Goal: Transaction & Acquisition: Purchase product/service

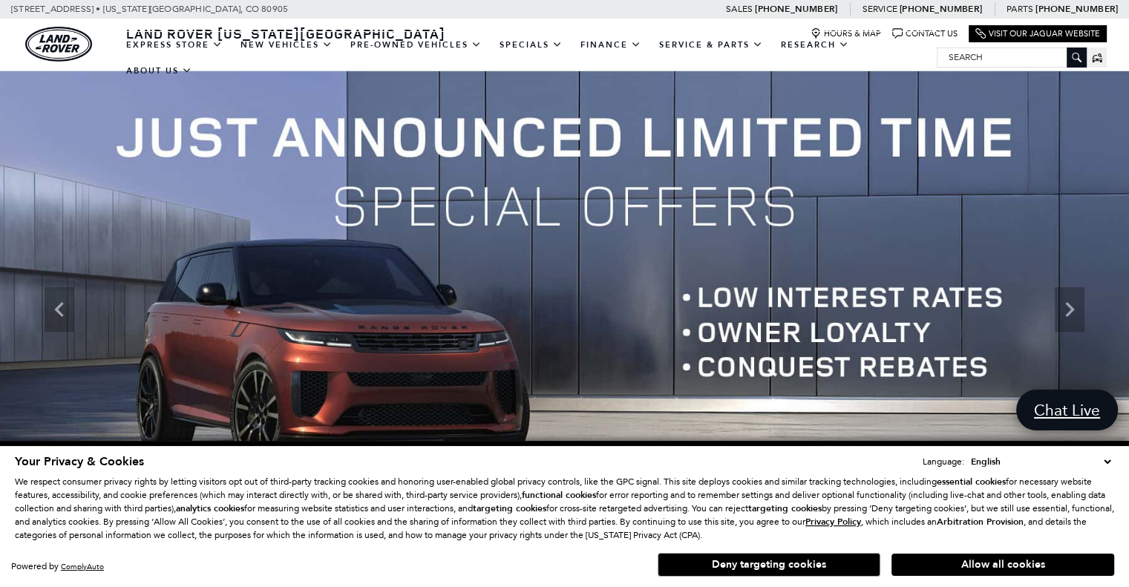
click at [1109, 464] on select "English Spanish / Español English / United Kingdom Korean / 한국어 Vietnamese / Ti…" at bounding box center [1041, 461] width 147 height 15
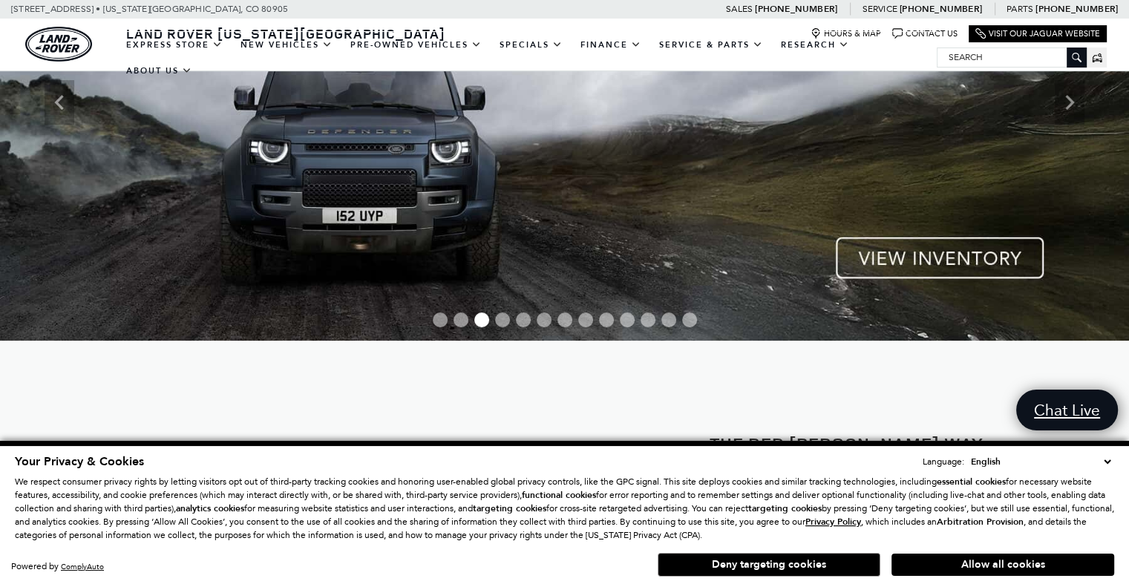
scroll to position [149, 0]
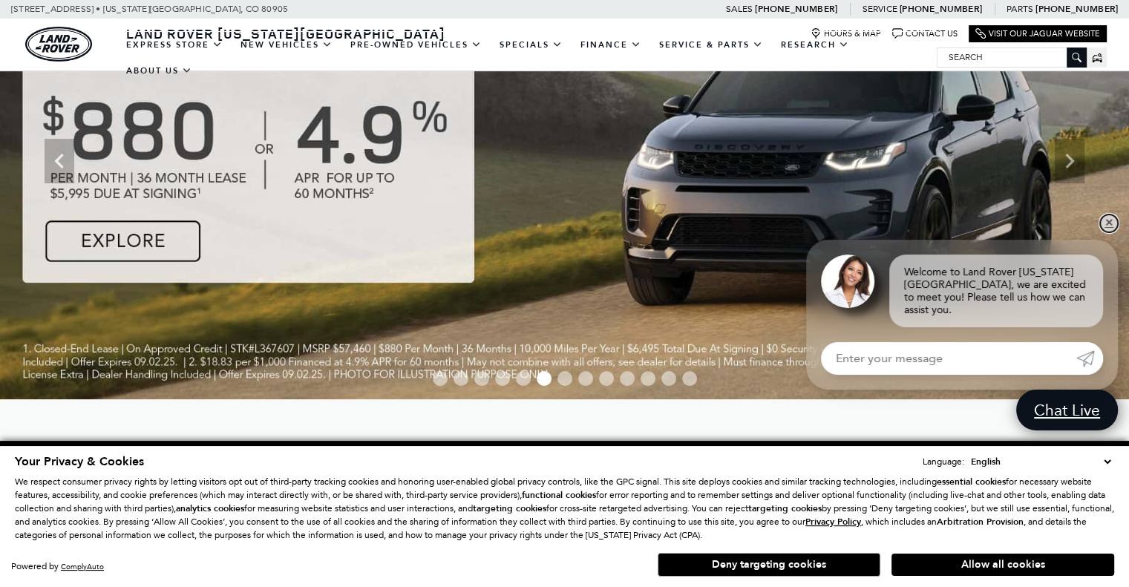
click at [1113, 232] on link "✕" at bounding box center [1109, 224] width 18 height 18
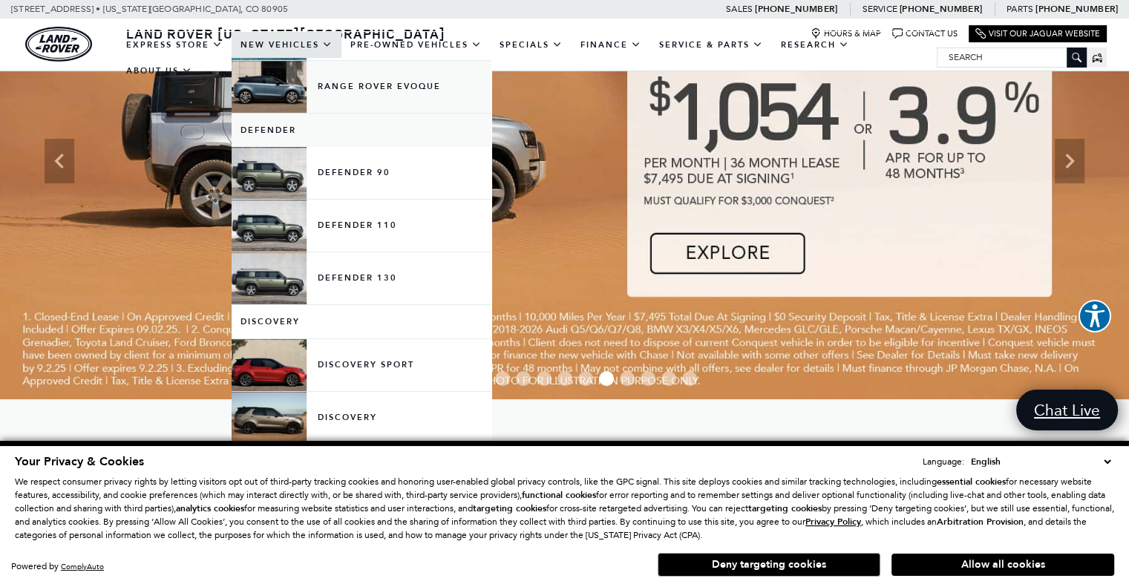
scroll to position [446, 0]
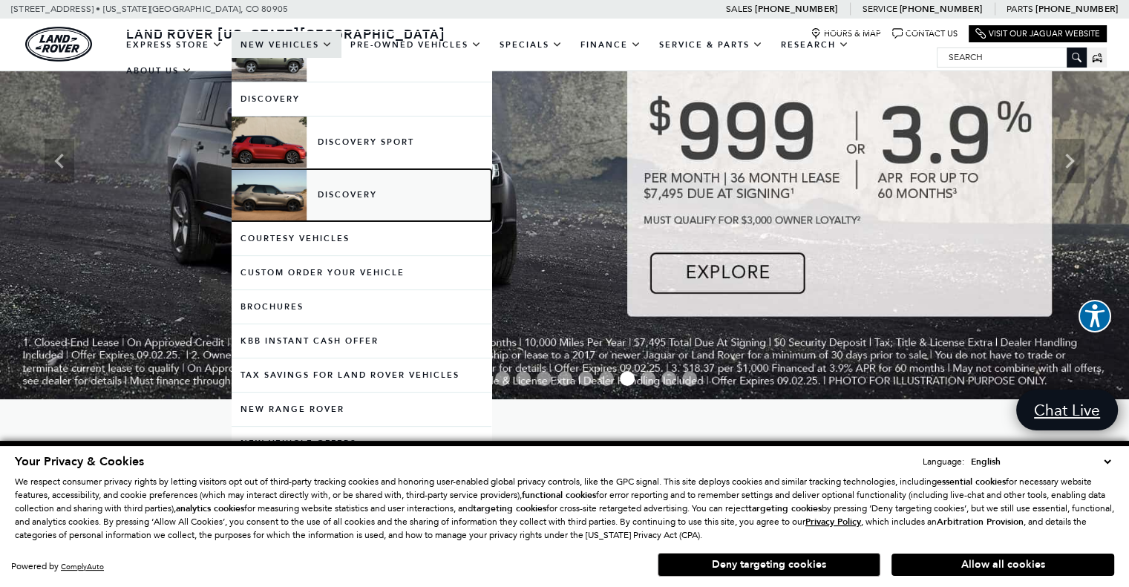
click at [343, 195] on link "Discovery" at bounding box center [362, 195] width 260 height 52
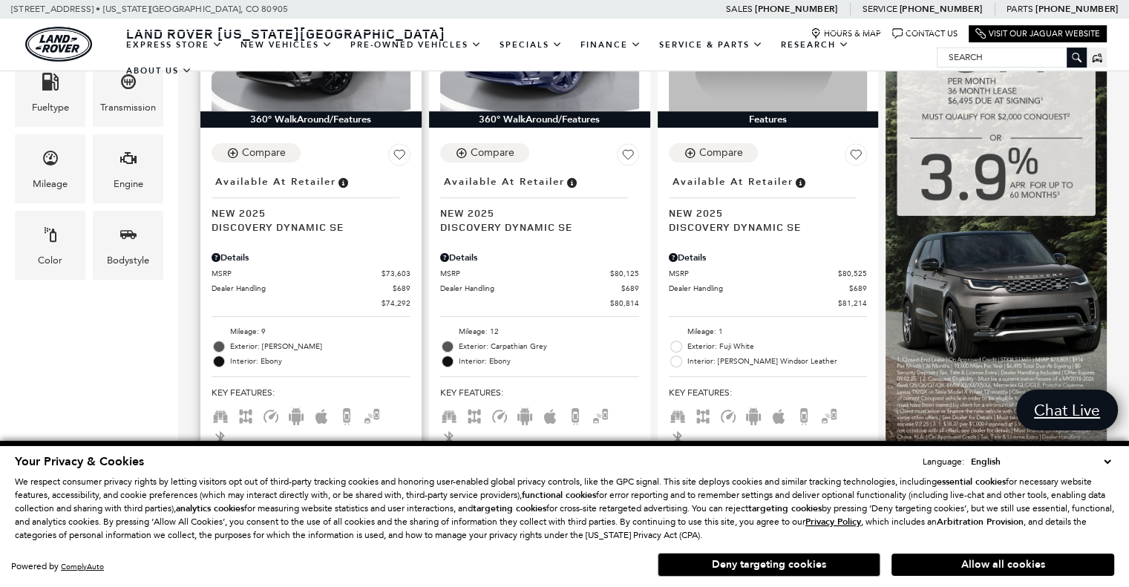
scroll to position [297, 0]
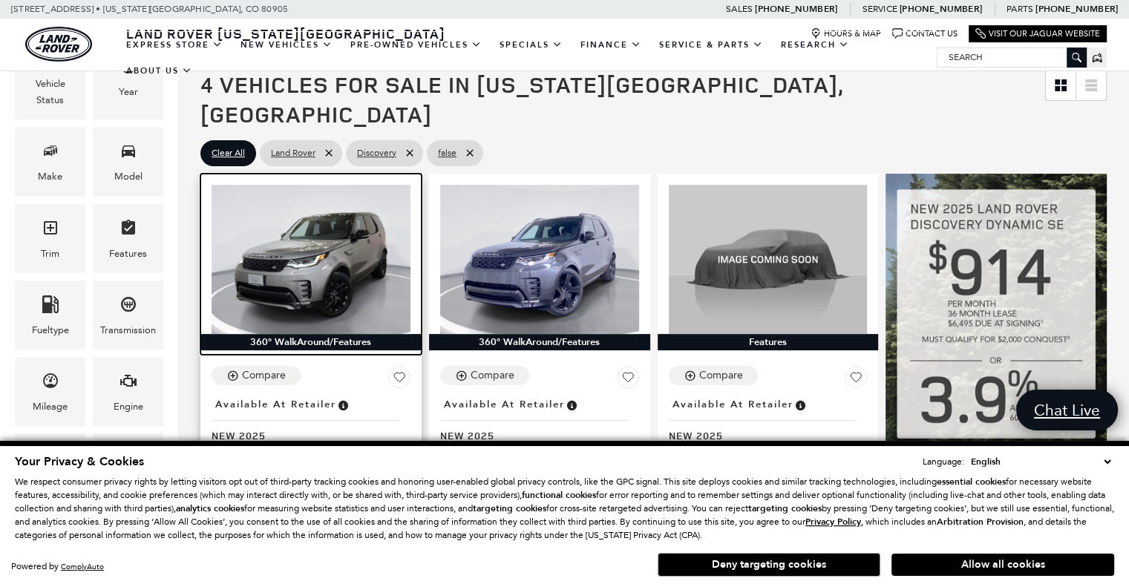
click at [330, 215] on img at bounding box center [311, 259] width 199 height 149
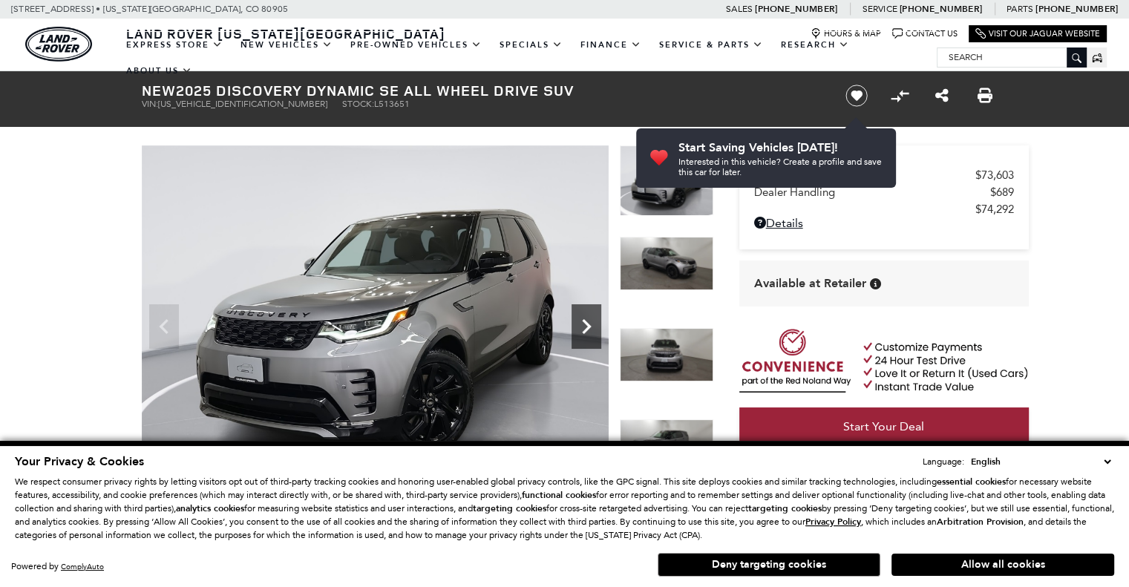
click at [596, 328] on icon "Next" at bounding box center [587, 327] width 30 height 30
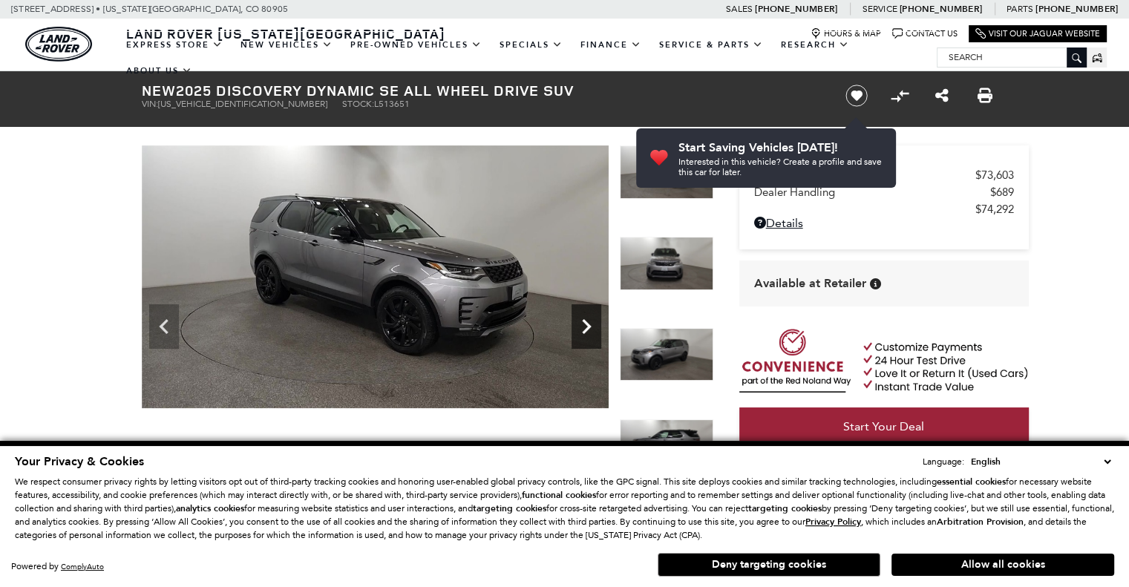
click at [596, 328] on icon "Next" at bounding box center [587, 327] width 30 height 30
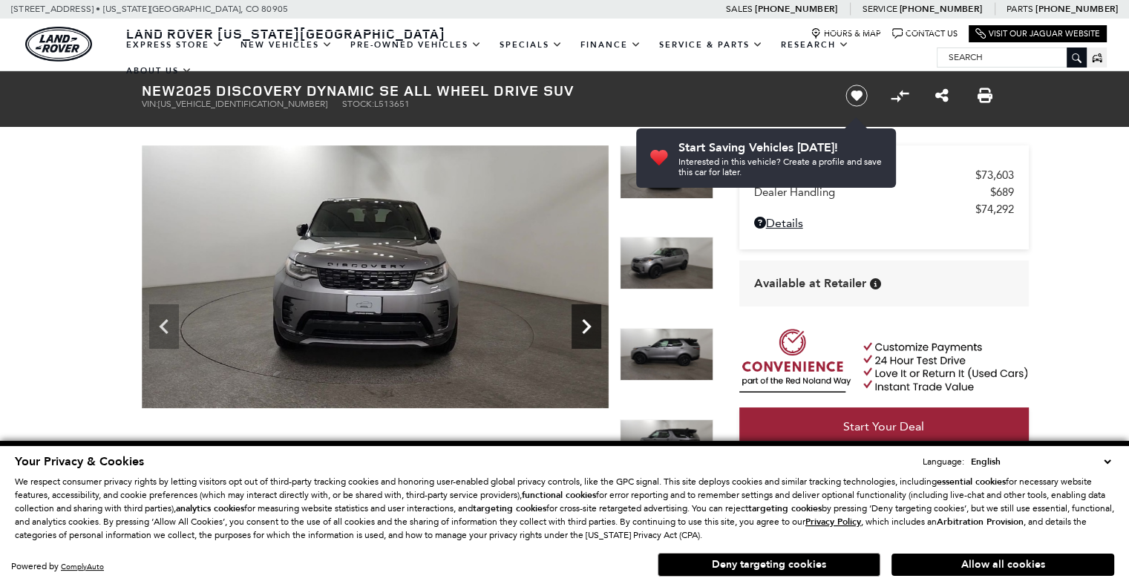
click at [596, 328] on icon "Next" at bounding box center [587, 327] width 30 height 30
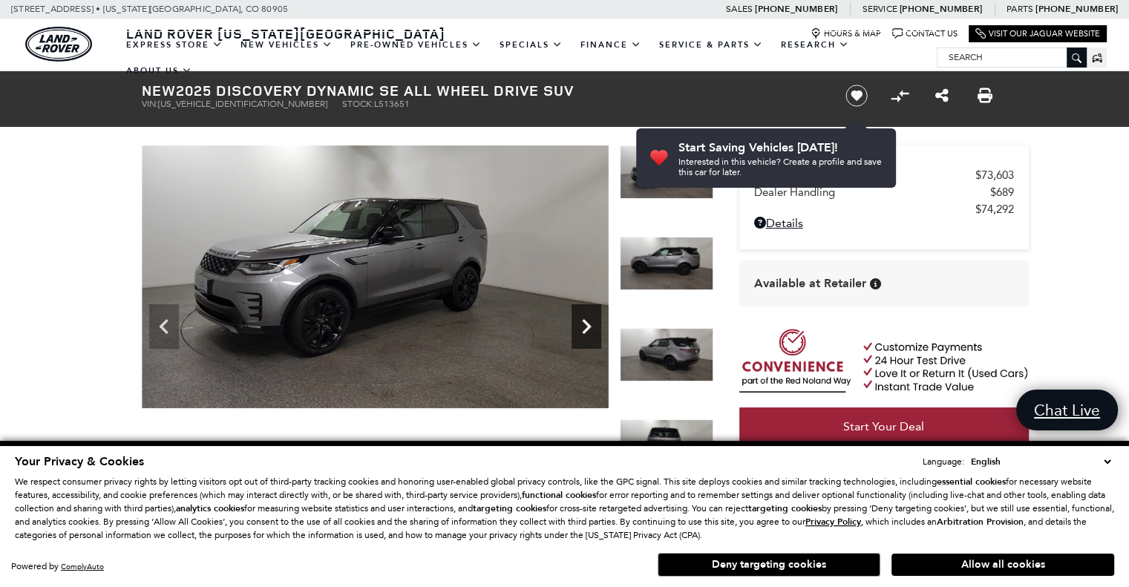
click at [596, 328] on icon "Next" at bounding box center [587, 327] width 30 height 30
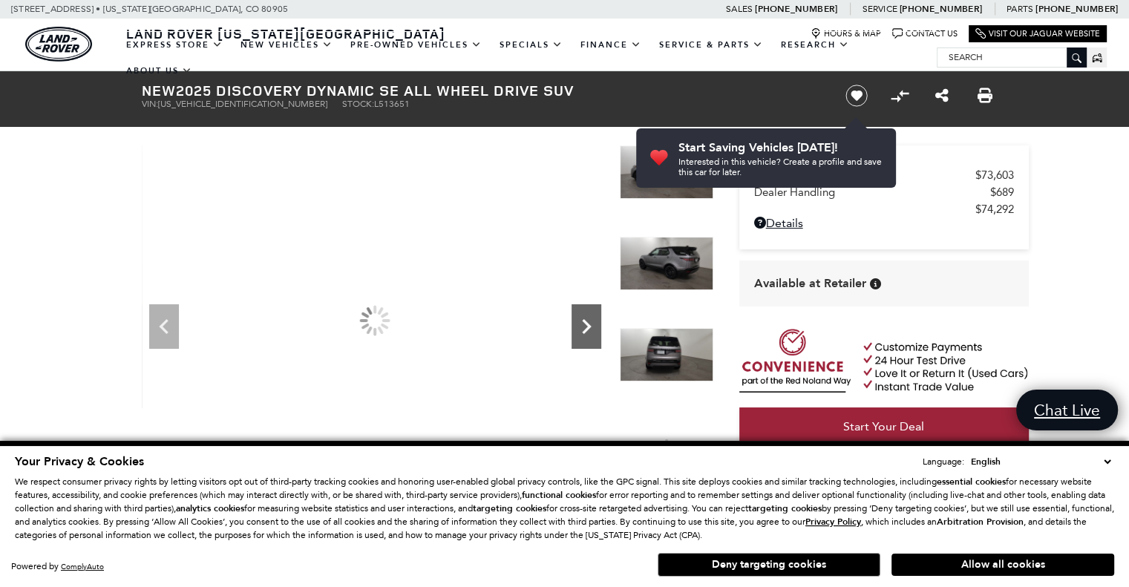
click at [596, 328] on icon "Next" at bounding box center [587, 327] width 30 height 30
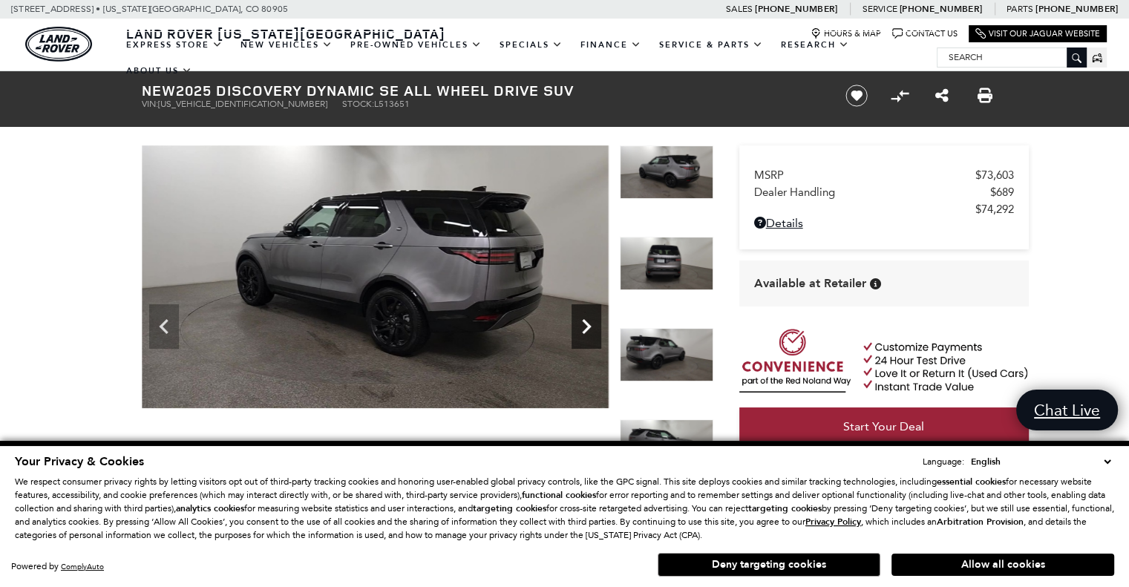
click at [596, 328] on icon "Next" at bounding box center [587, 327] width 30 height 30
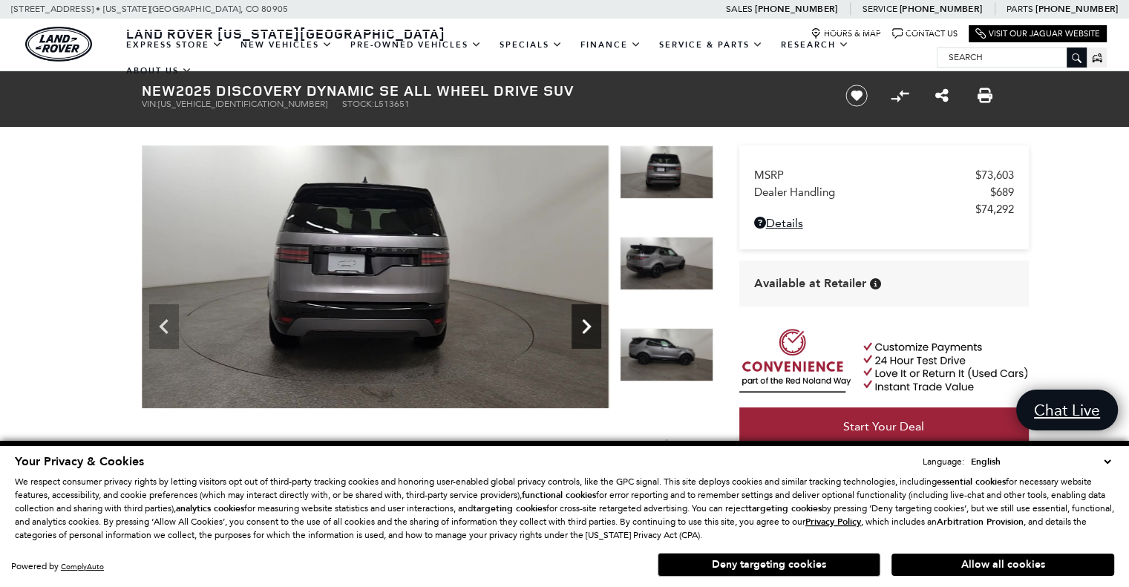
click at [596, 328] on icon "Next" at bounding box center [587, 327] width 30 height 30
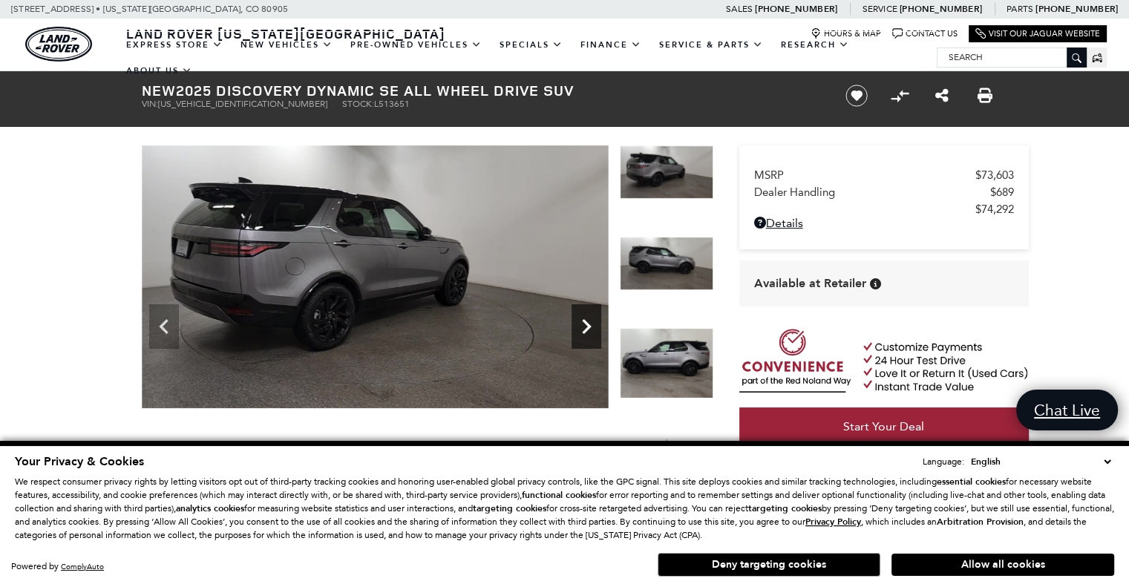
click at [596, 328] on icon "Next" at bounding box center [587, 327] width 30 height 30
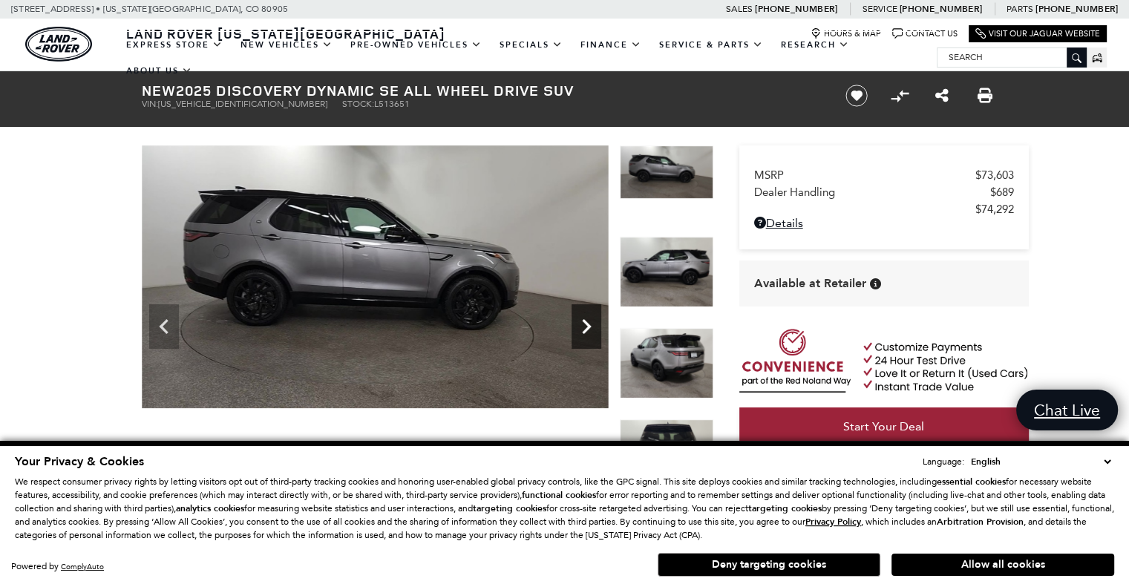
click at [596, 328] on icon "Next" at bounding box center [587, 327] width 30 height 30
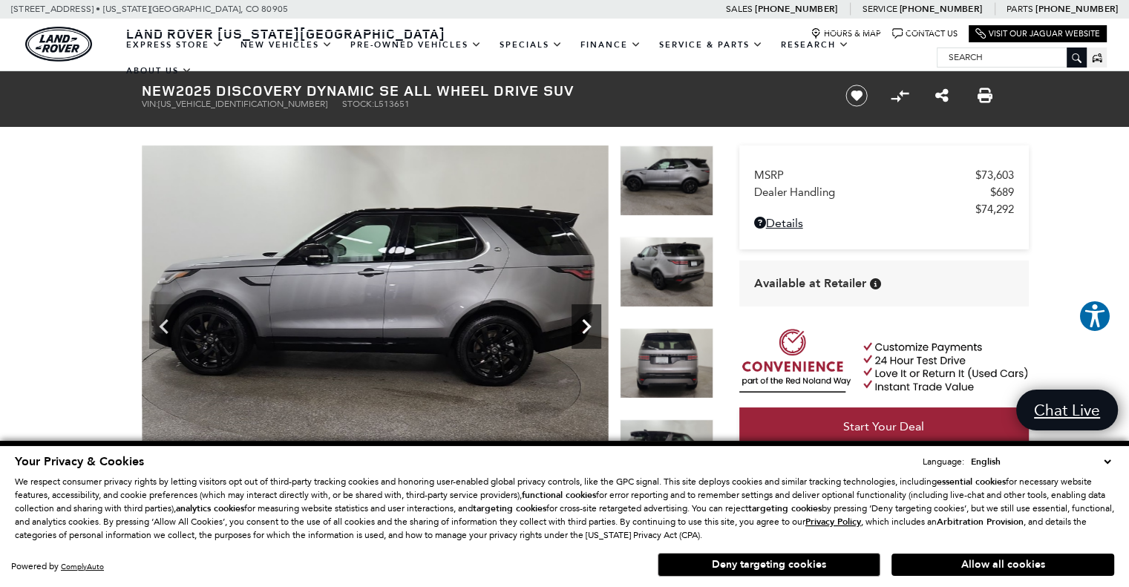
click at [596, 328] on icon "Next" at bounding box center [587, 327] width 30 height 30
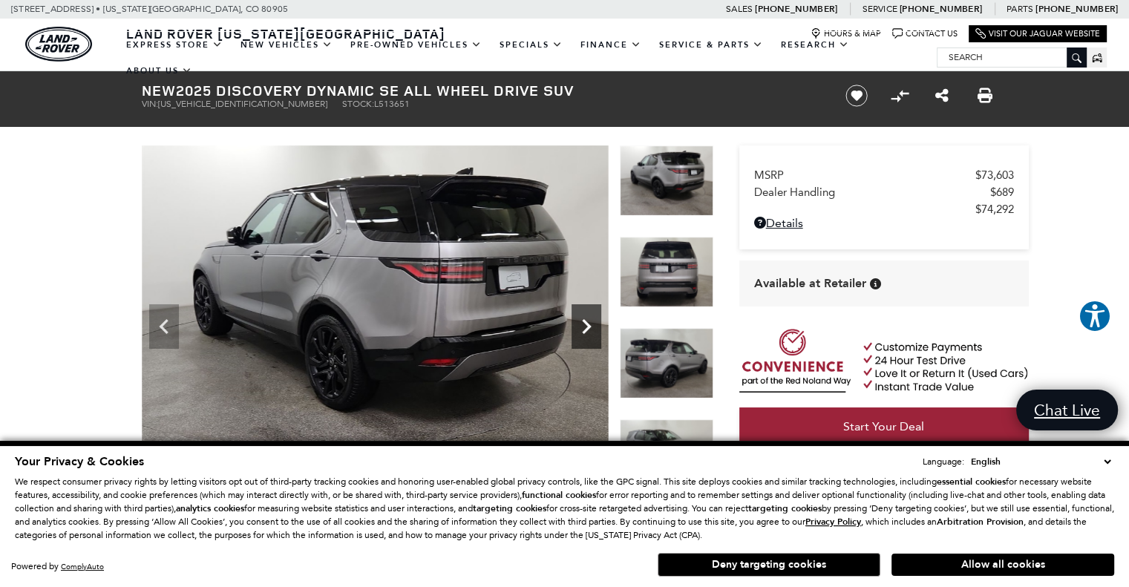
click at [596, 328] on icon "Next" at bounding box center [587, 327] width 30 height 30
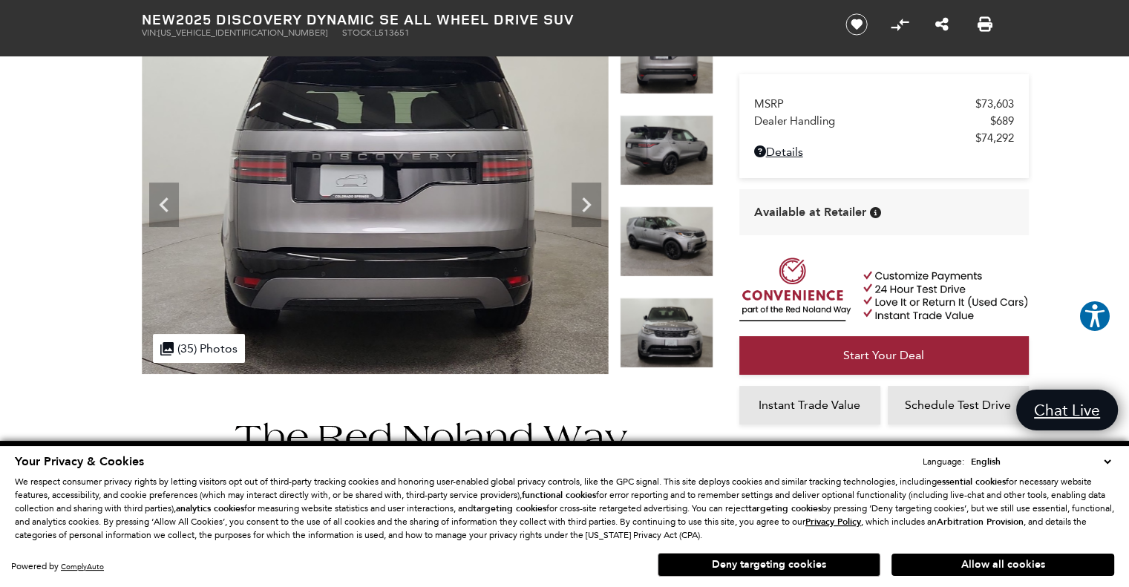
scroll to position [74, 0]
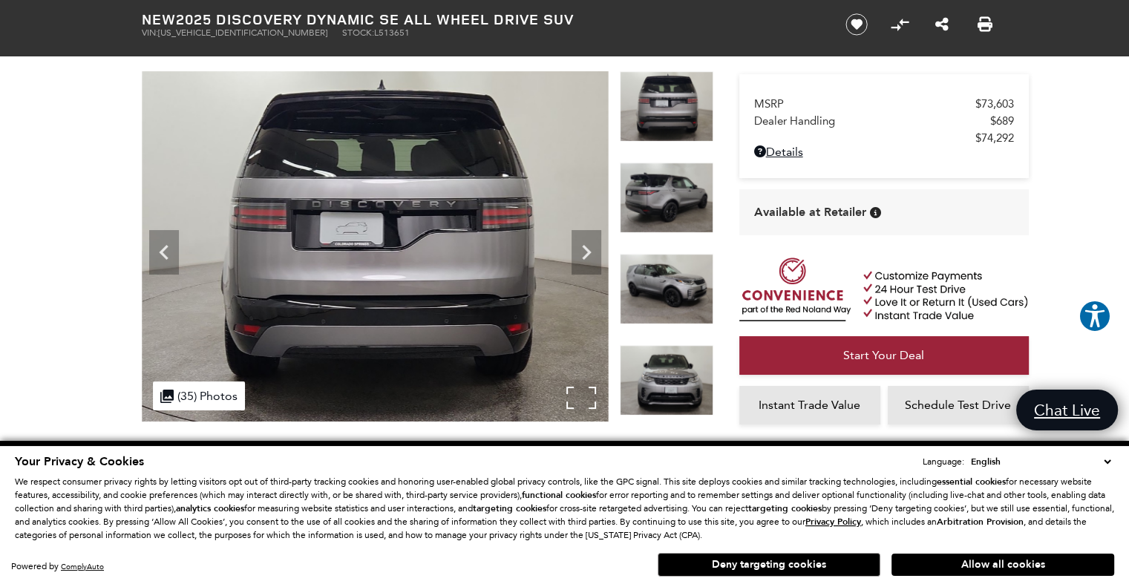
click at [226, 388] on div ".cls-1, .cls-3 { fill: #c50033; } .cls-1 { clip-rule: evenodd; } .cls-2 { clip-…" at bounding box center [199, 396] width 92 height 29
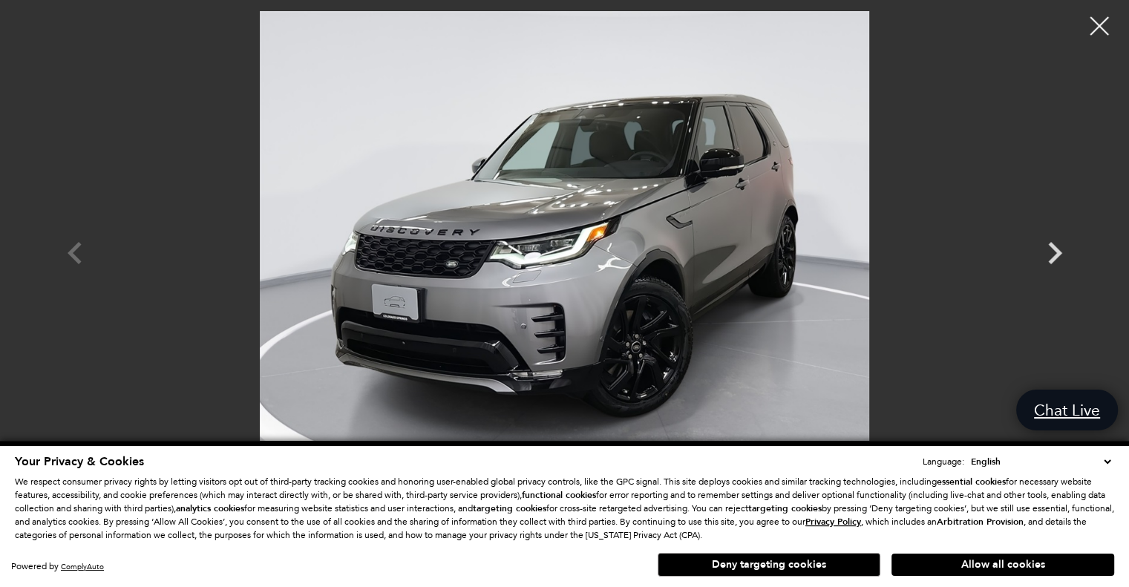
scroll to position [446, 0]
click at [1105, 16] on div at bounding box center [1099, 26] width 39 height 39
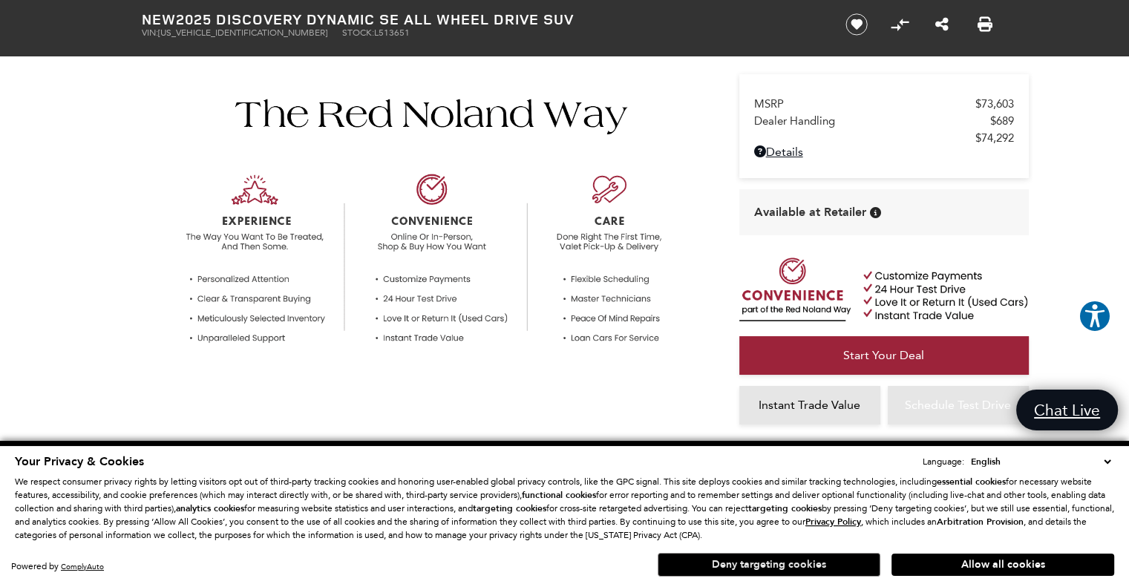
click at [809, 565] on button "Deny targeting cookies" at bounding box center [769, 565] width 223 height 24
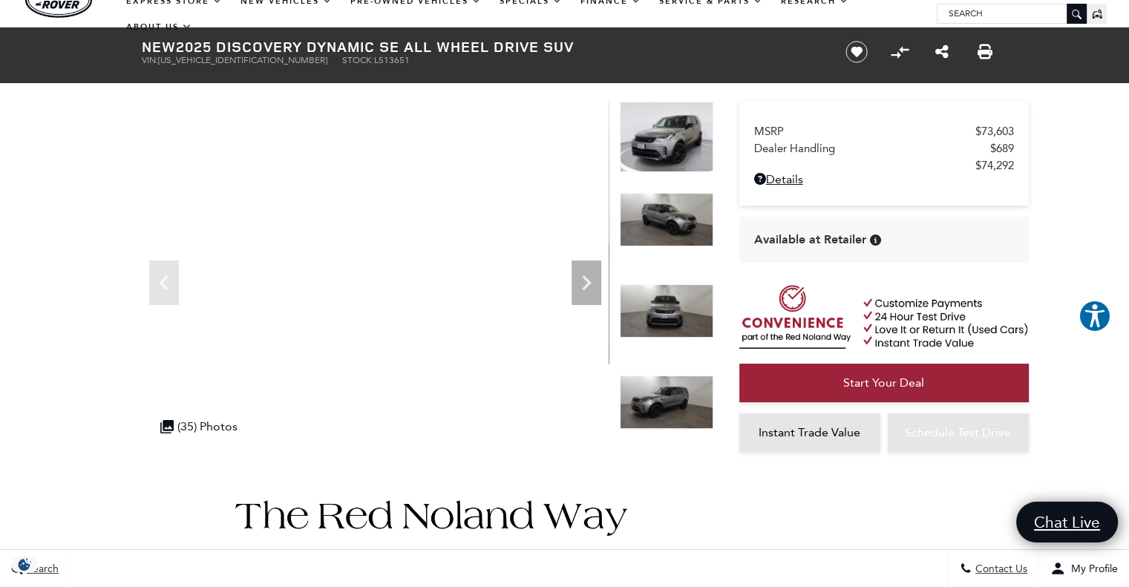
scroll to position [0, 0]
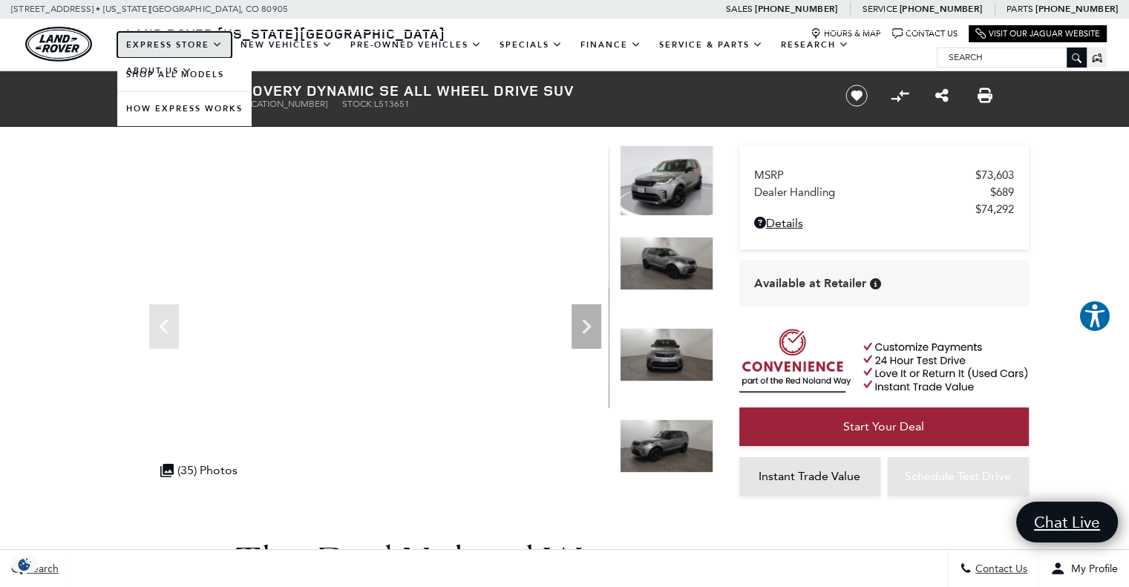
click at [191, 47] on link "EXPRESS STORE" at bounding box center [174, 45] width 114 height 26
